Goal: Task Accomplishment & Management: Use online tool/utility

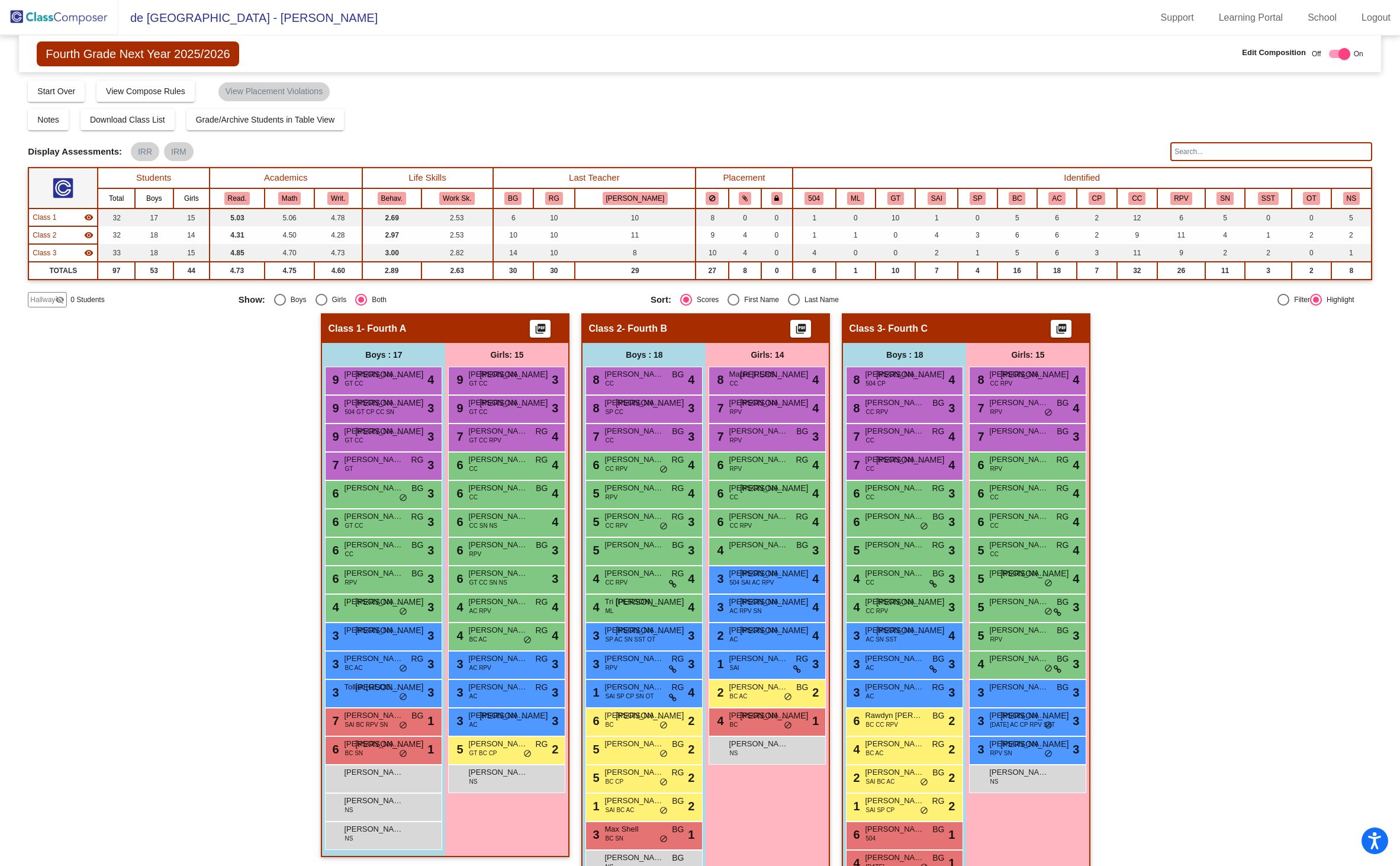
click at [64, 17] on img at bounding box center [59, 17] width 119 height 35
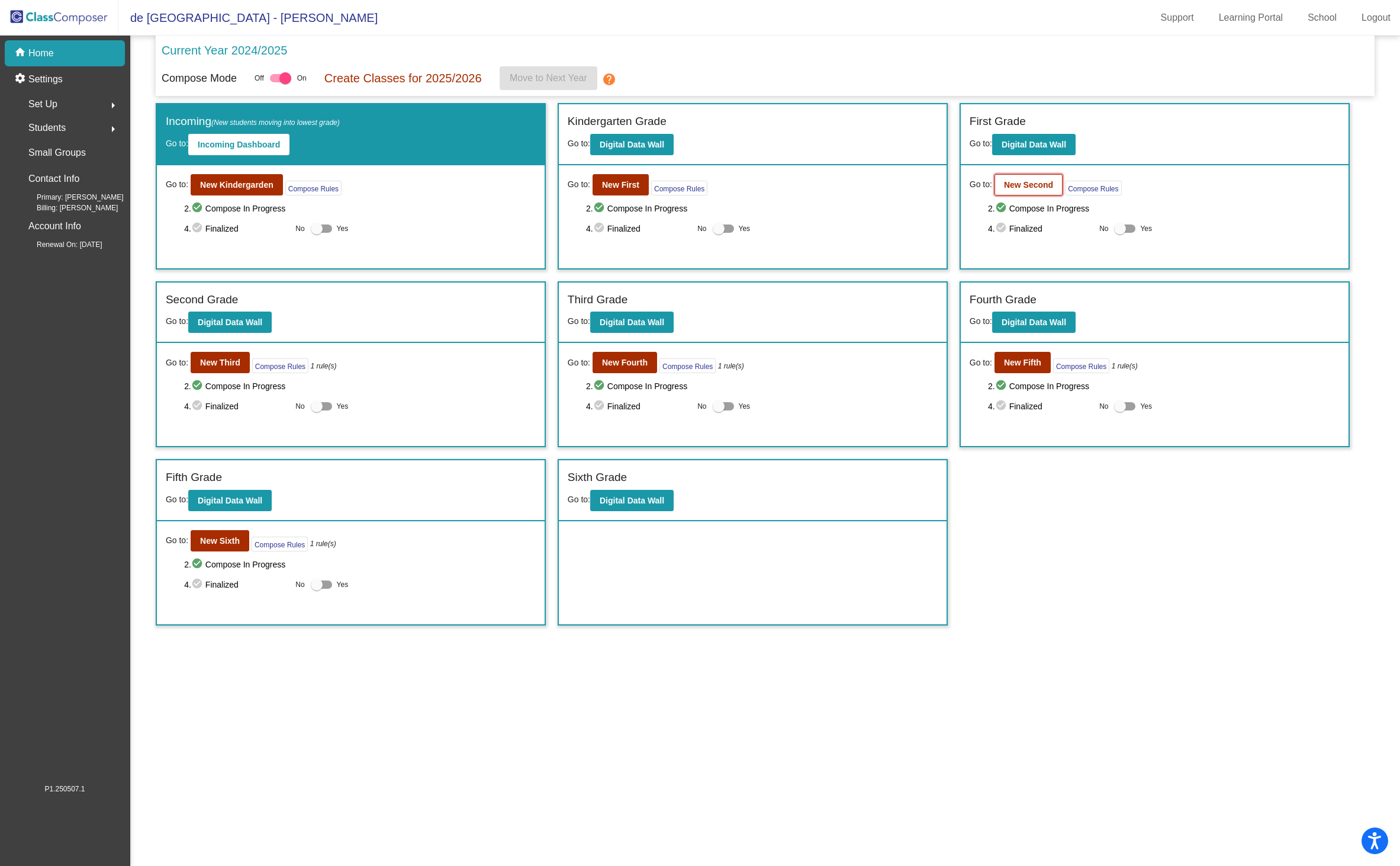
click at [1032, 185] on b "New Second" at bounding box center [1028, 184] width 49 height 10
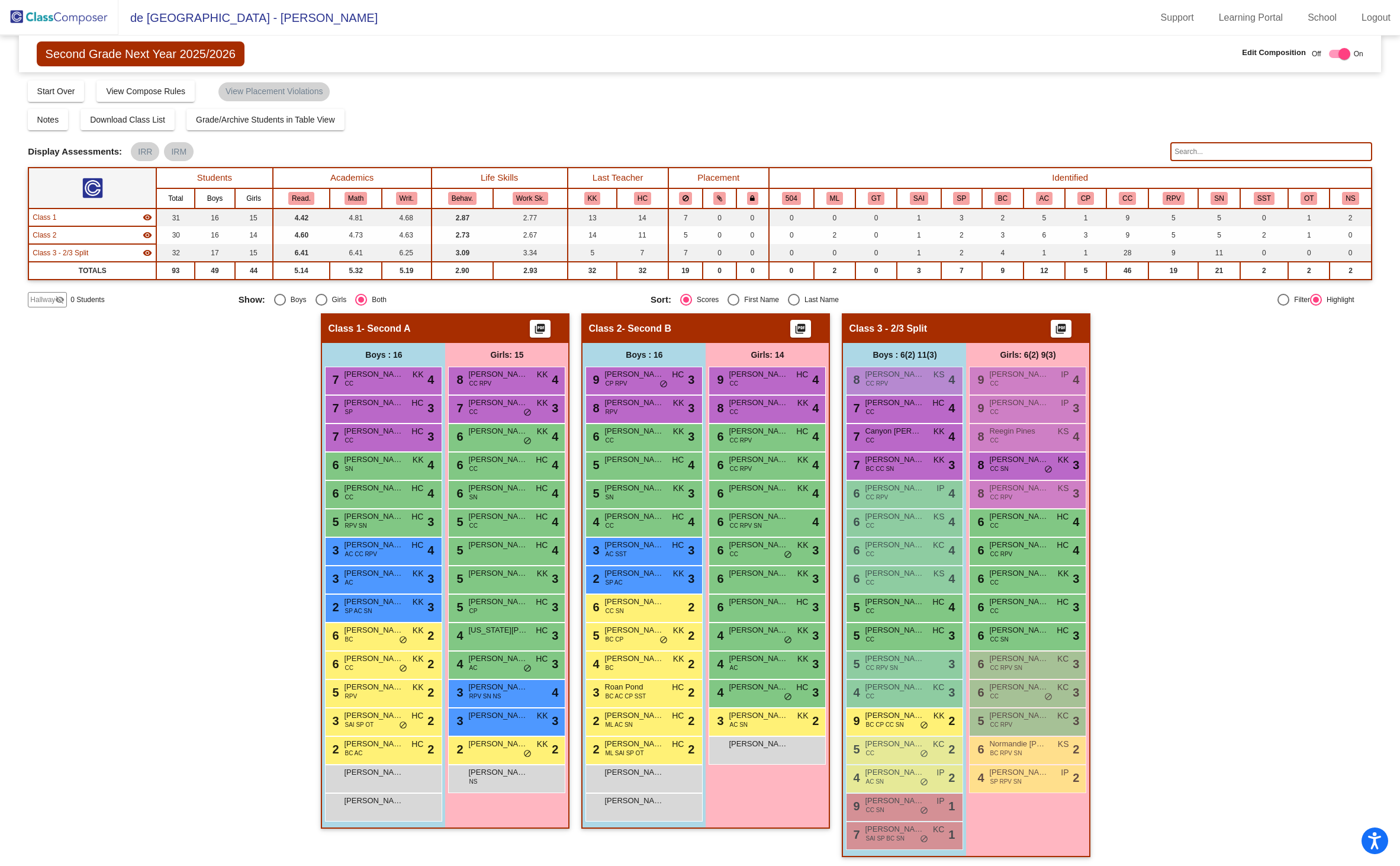
click at [80, 15] on img at bounding box center [59, 17] width 119 height 35
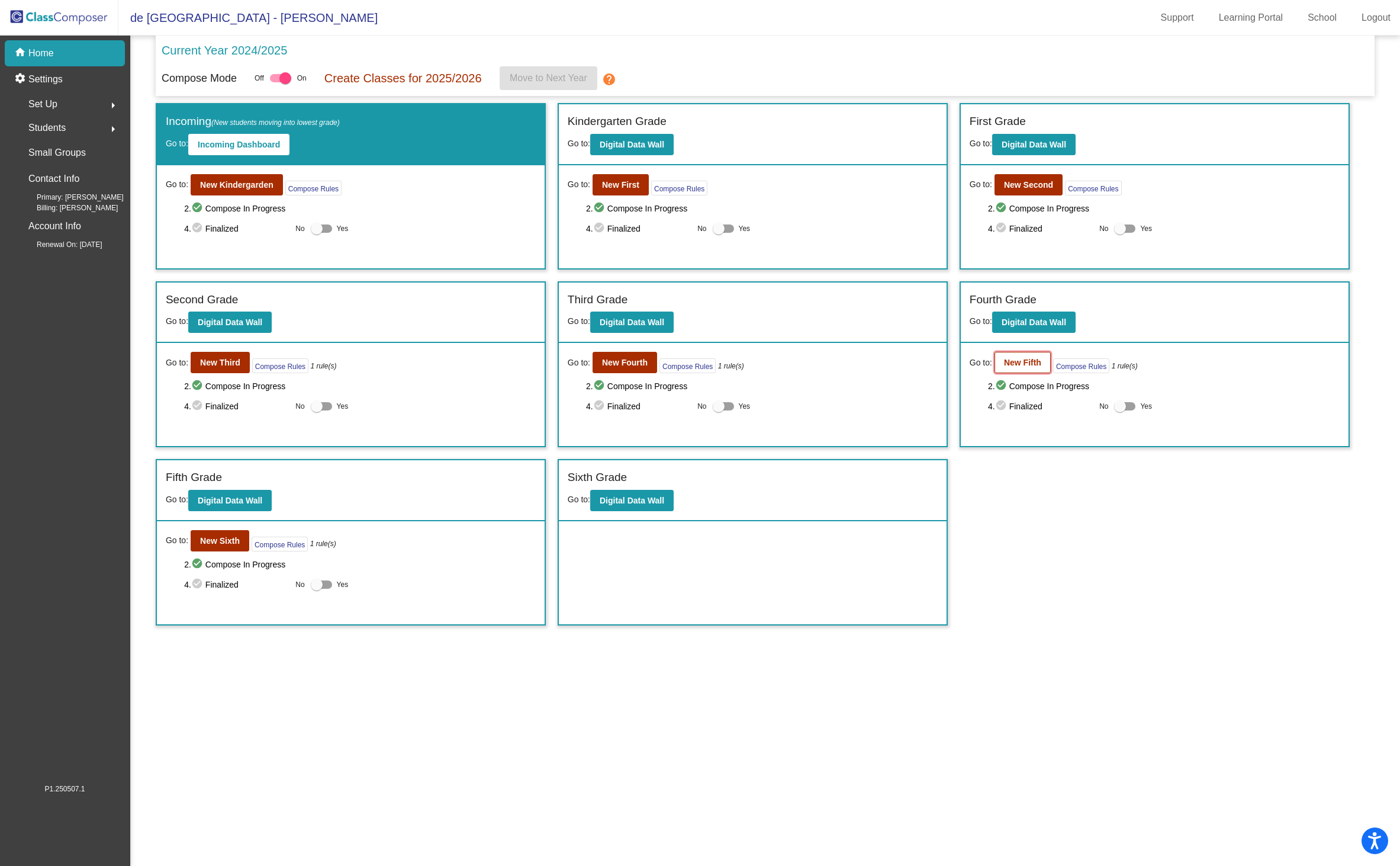
click at [1035, 369] on button "New Fifth" at bounding box center [1022, 363] width 56 height 21
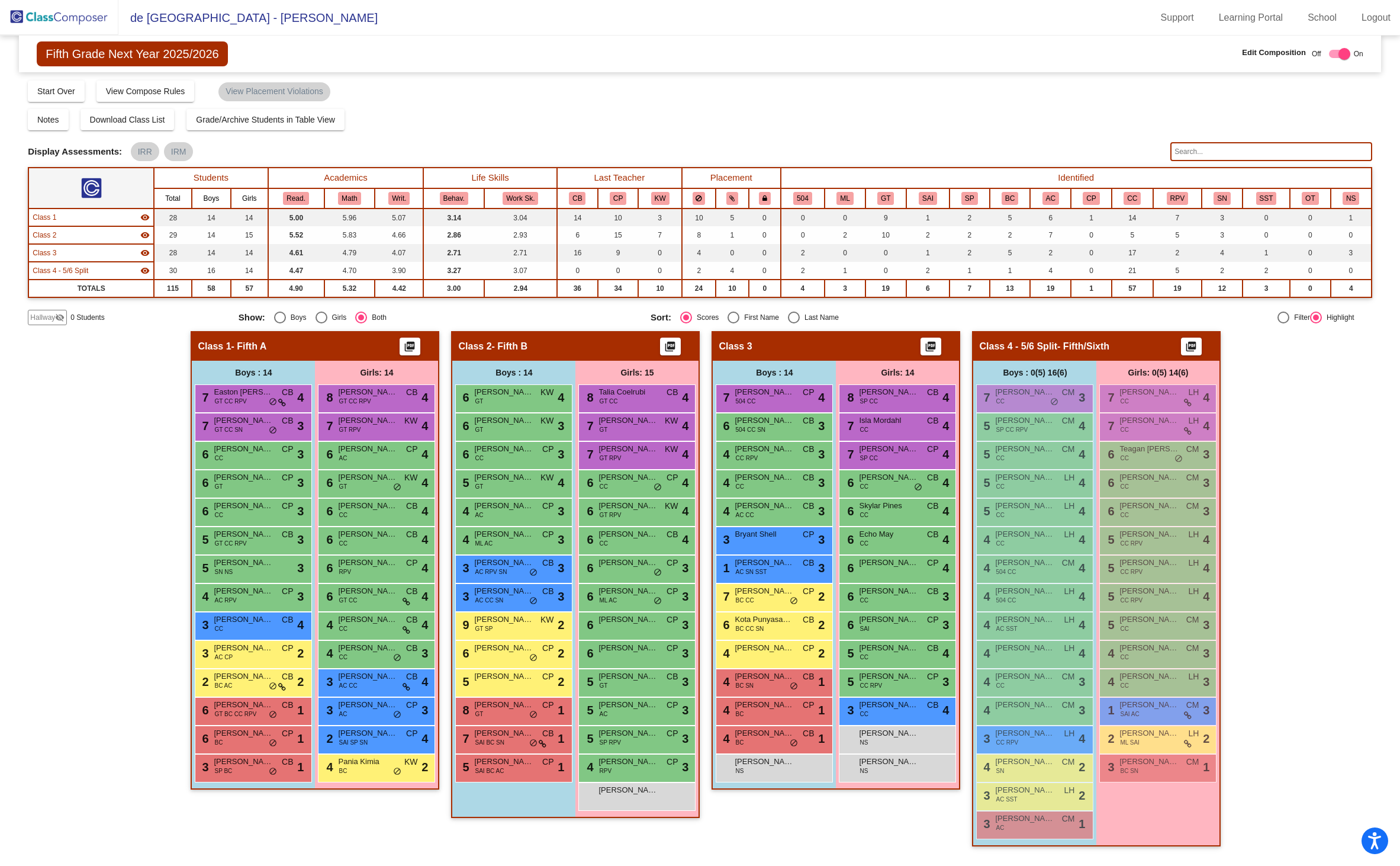
click at [1222, 148] on input "text" at bounding box center [1271, 151] width 202 height 19
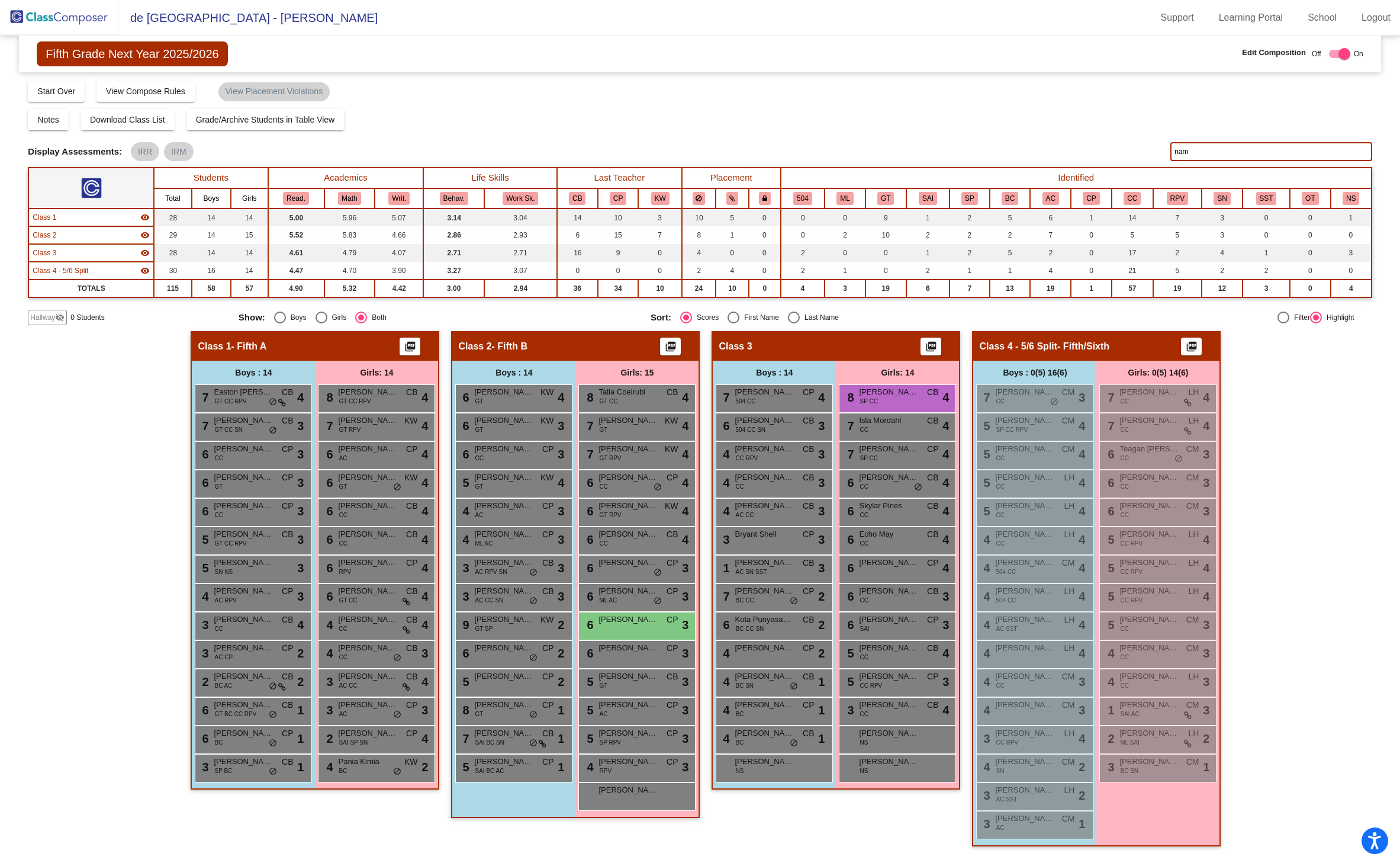
click at [905, 101] on div "Compose Start Over Submit Classes Compose has been submitted Check for Incomple…" at bounding box center [700, 90] width 1344 height 22
click at [1217, 152] on input "nam" at bounding box center [1271, 151] width 202 height 19
type input "n"
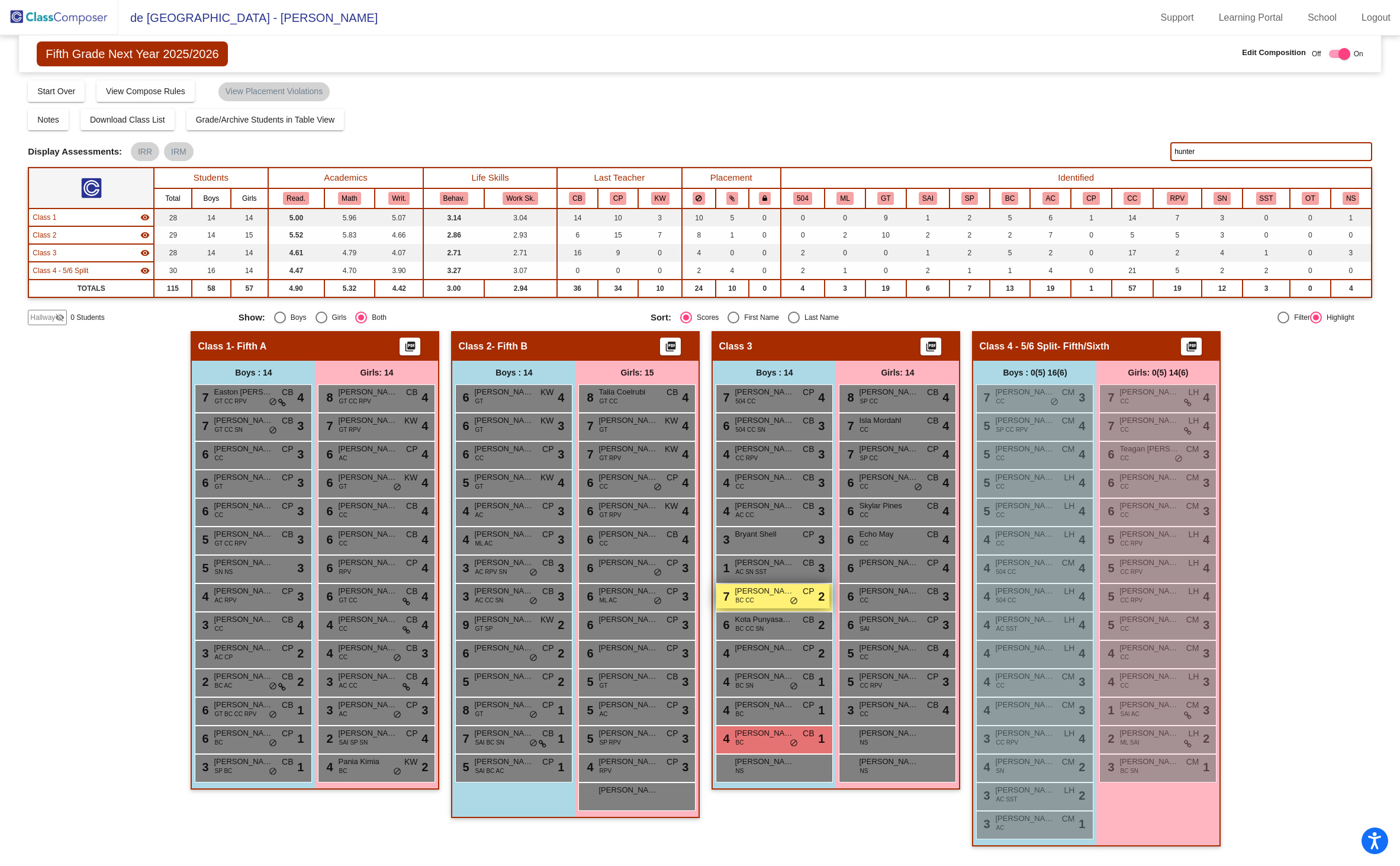
type input "hunter"
click at [742, 595] on span "BC CC" at bounding box center [744, 600] width 19 height 9
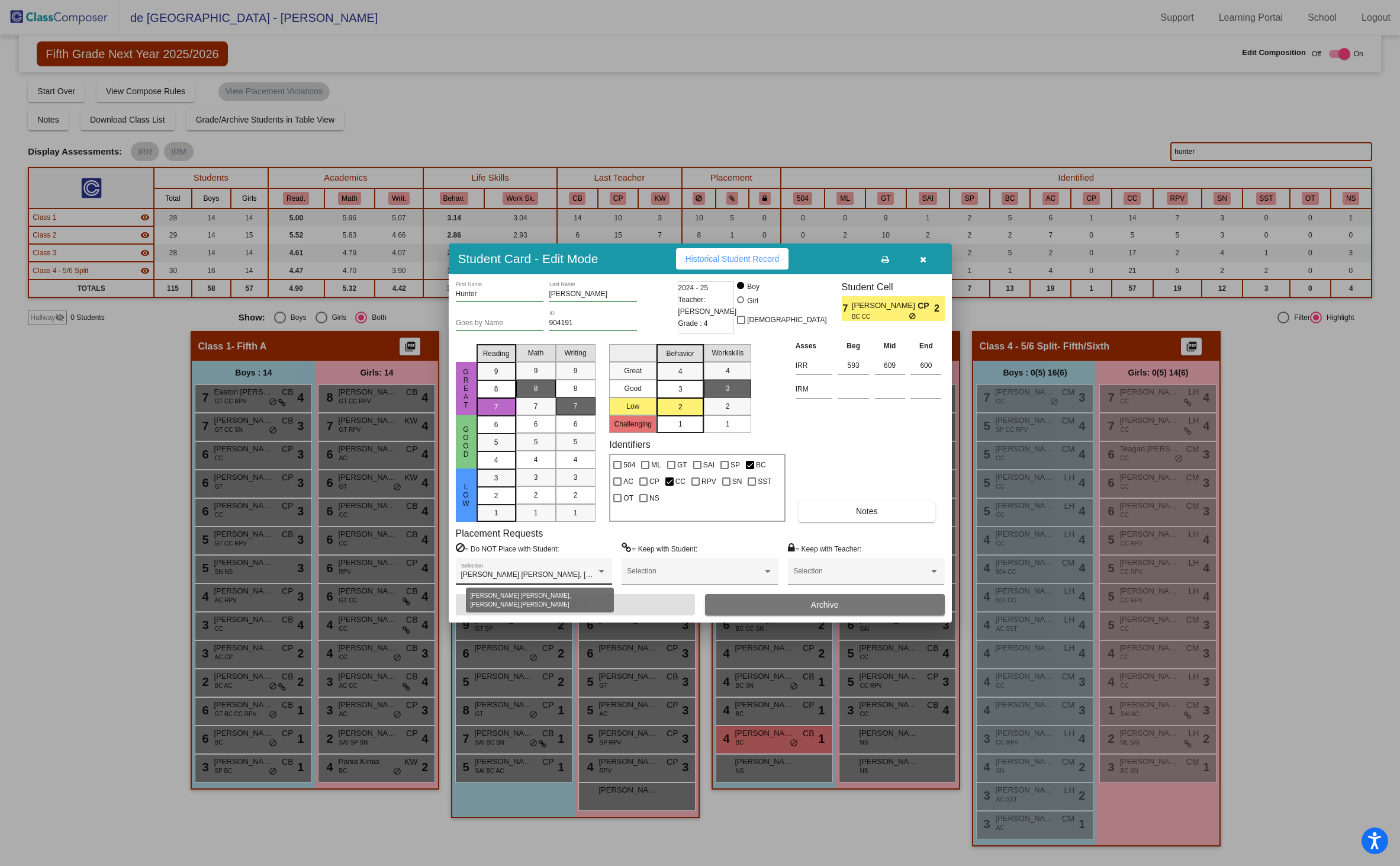
click at [602, 569] on div at bounding box center [601, 570] width 6 height 3
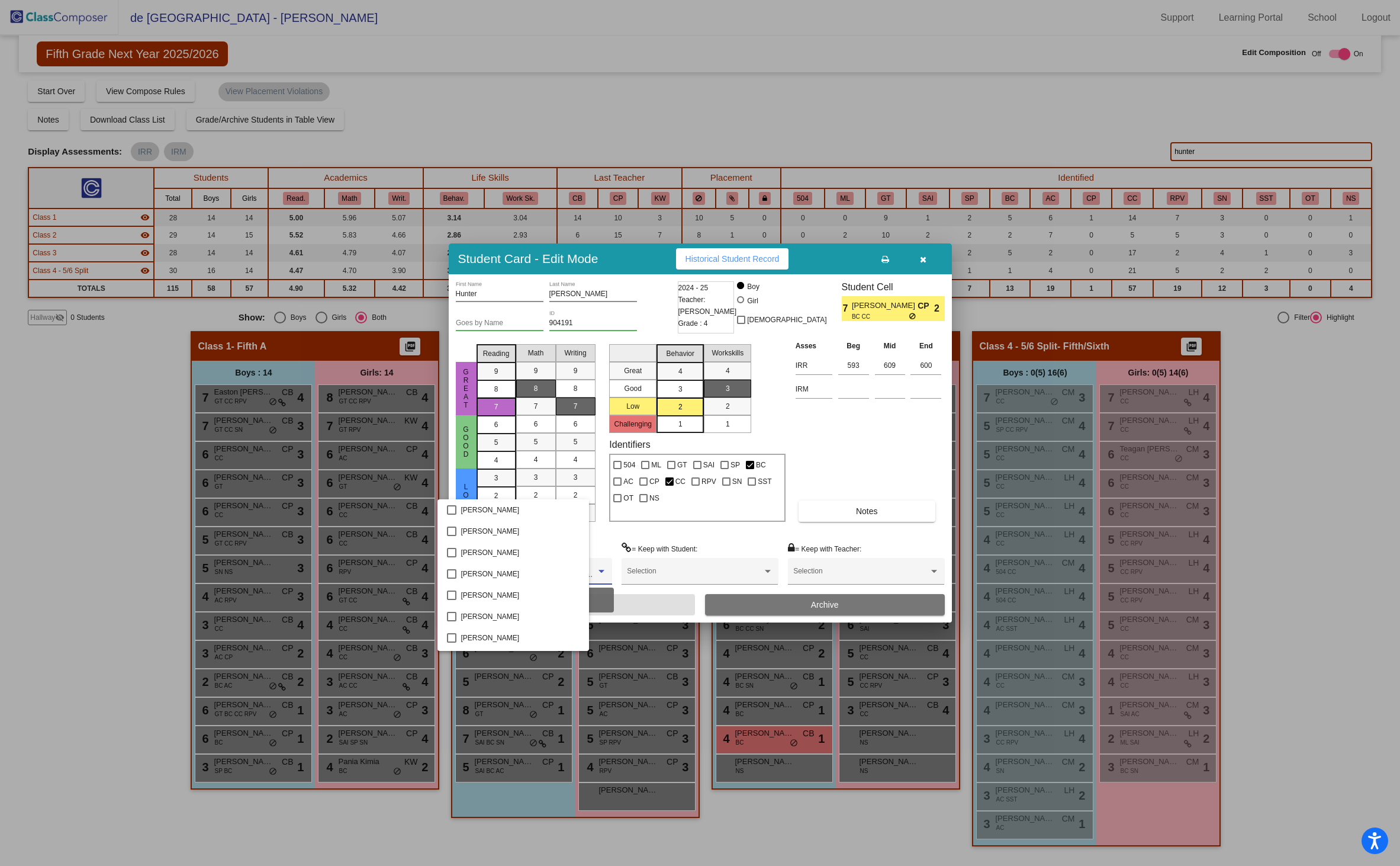
scroll to position [1043, 0]
click at [701, 525] on div at bounding box center [700, 433] width 1400 height 866
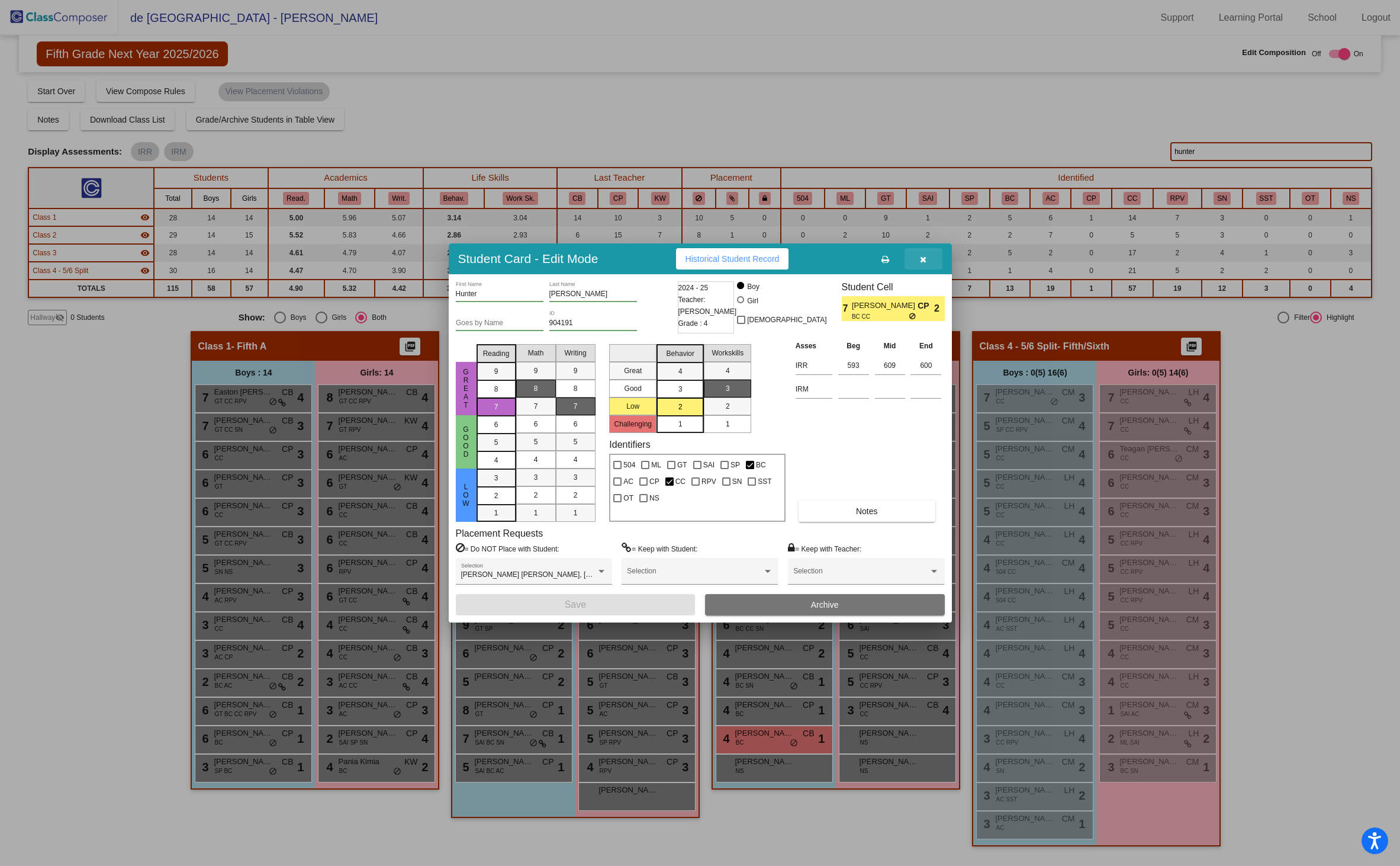
click at [925, 261] on icon "button" at bounding box center [923, 259] width 6 height 8
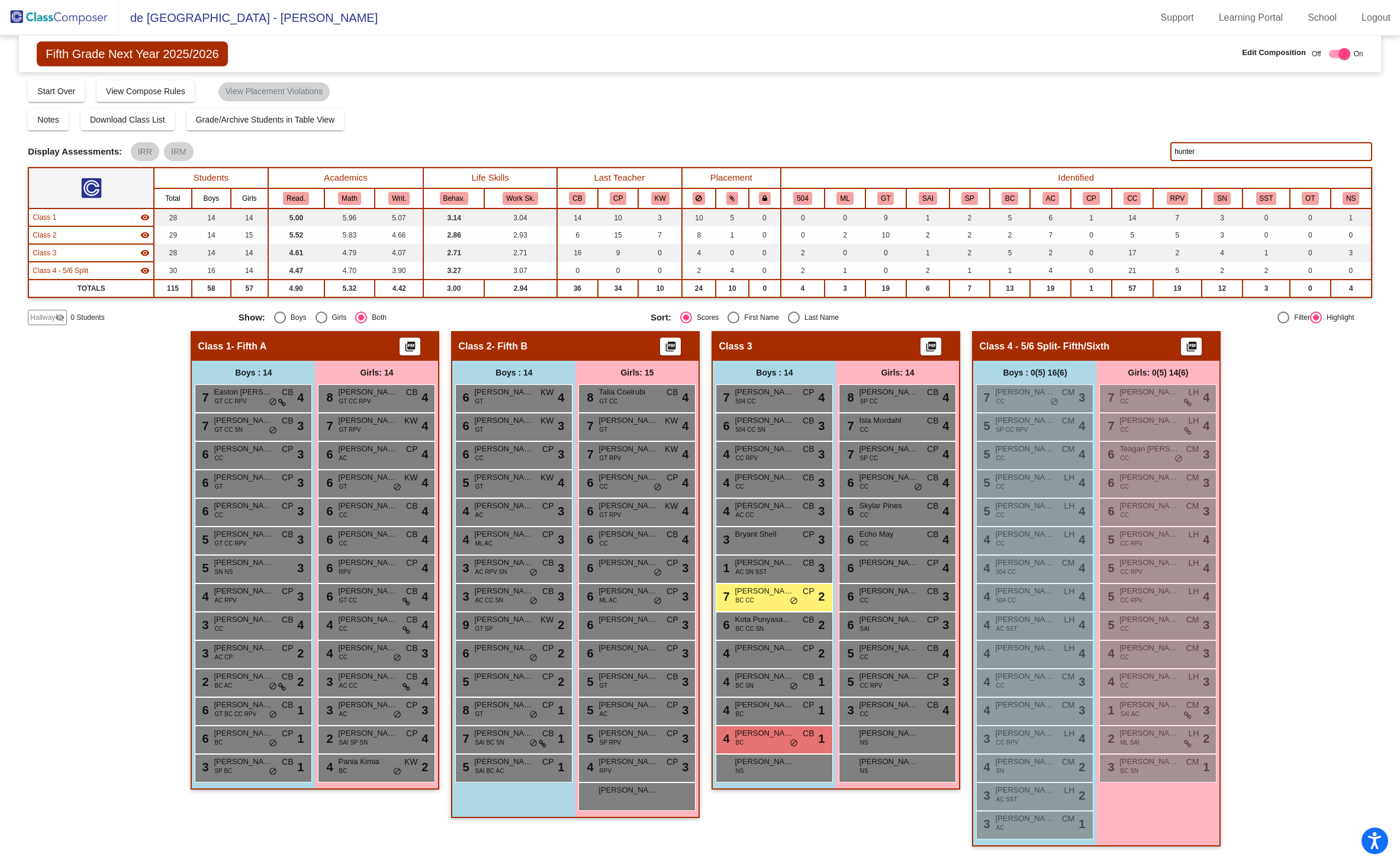
click at [1277, 520] on div "Hallway - Hallway Class picture_as_pdf Add Student First Name Last Name Student…" at bounding box center [700, 594] width 1344 height 527
